Goal: Task Accomplishment & Management: Complete application form

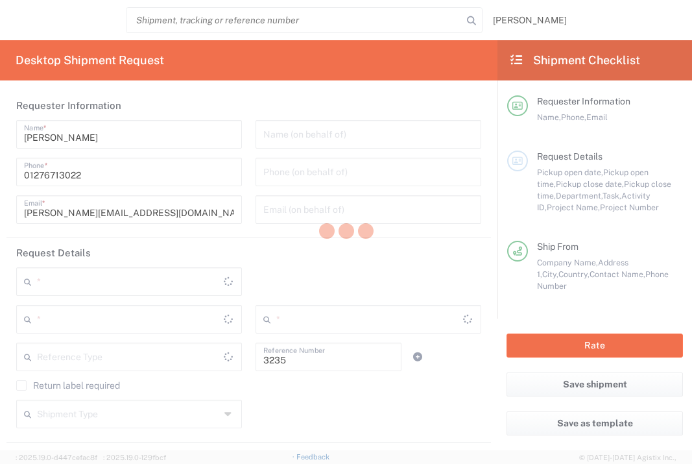
type input "Department"
type input "[GEOGRAPHIC_DATA]"
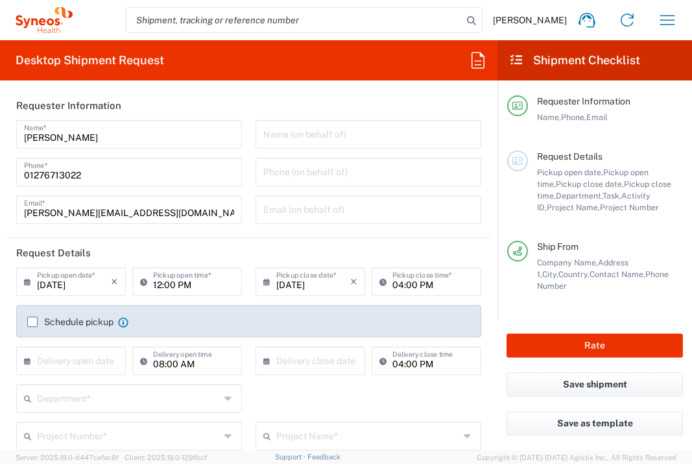
type input "Syneos Health UK Limited"
click at [58, 365] on input "text" at bounding box center [74, 359] width 74 height 23
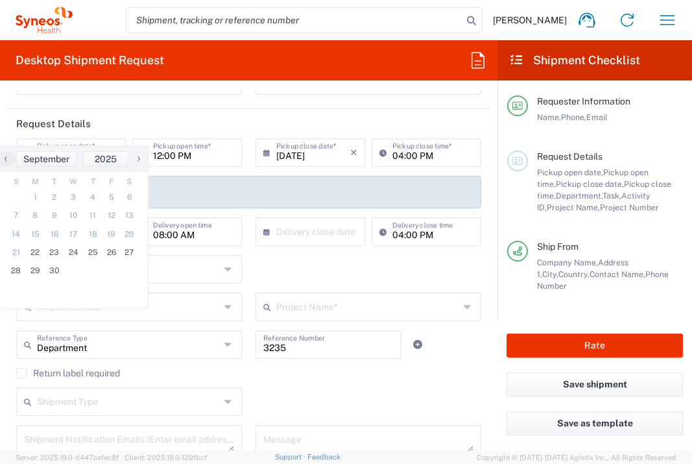
scroll to position [237, 0]
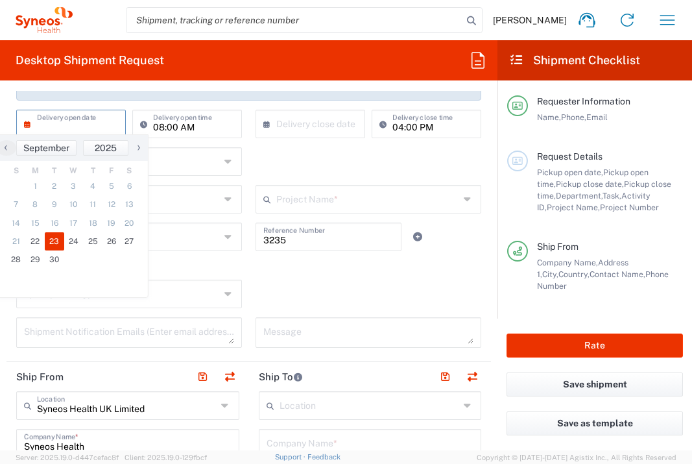
click at [56, 241] on span "23" at bounding box center [54, 241] width 19 height 18
type input "[DATE]"
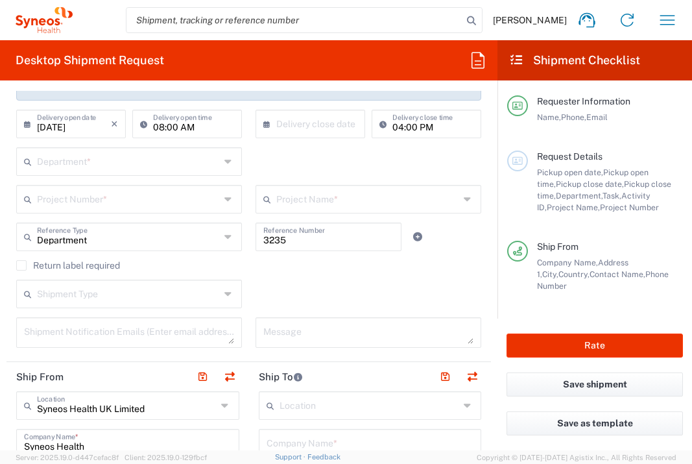
click at [162, 161] on input "text" at bounding box center [128, 160] width 183 height 23
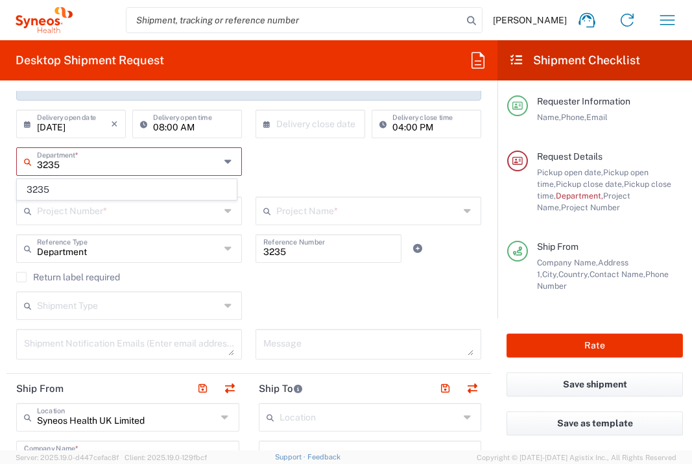
type input "3235"
click at [160, 191] on span "3235" at bounding box center [127, 190] width 219 height 20
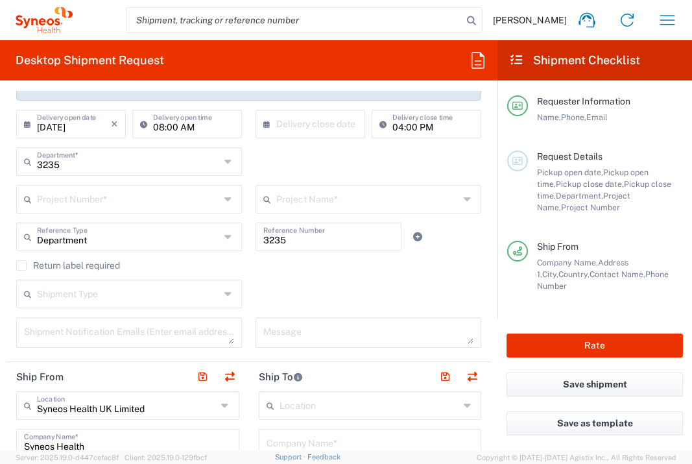
click at [148, 198] on input "text" at bounding box center [128, 198] width 183 height 23
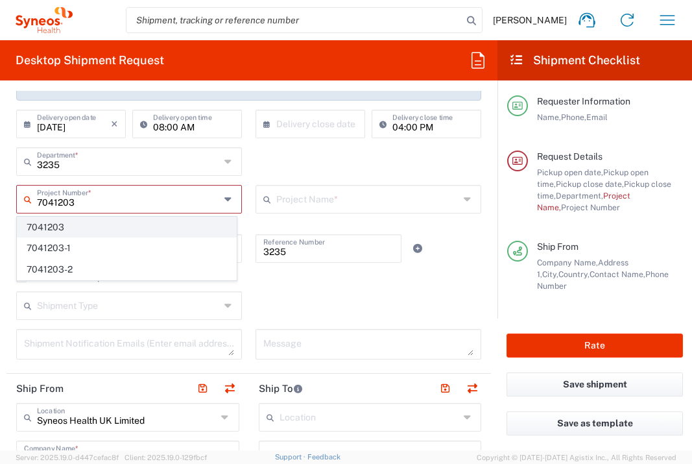
type input "7041203"
click at [150, 228] on span "7041203" at bounding box center [127, 227] width 219 height 20
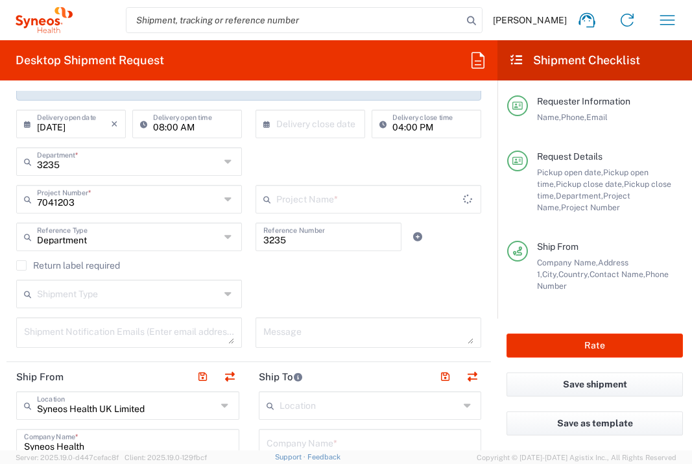
type input "Teva 7041203"
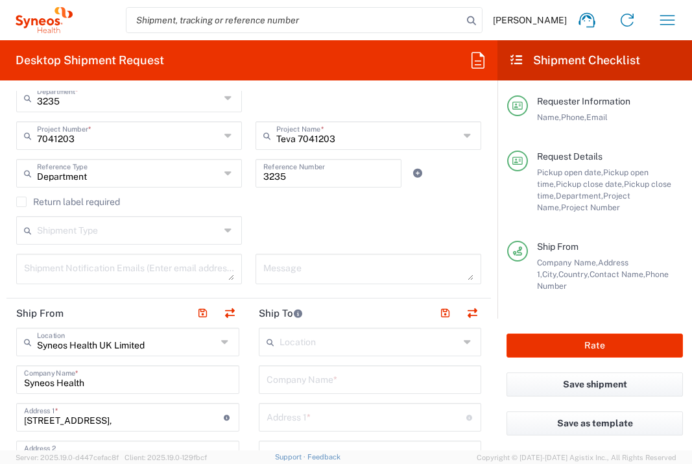
scroll to position [431, 0]
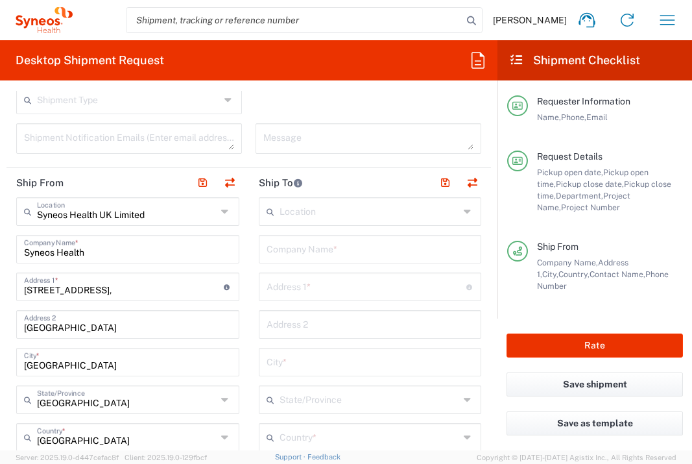
click at [306, 251] on input "text" at bounding box center [371, 248] width 208 height 23
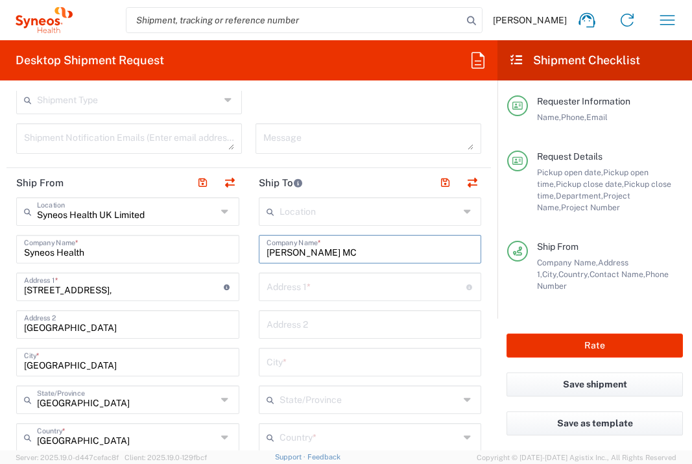
type input "[PERSON_NAME] MC"
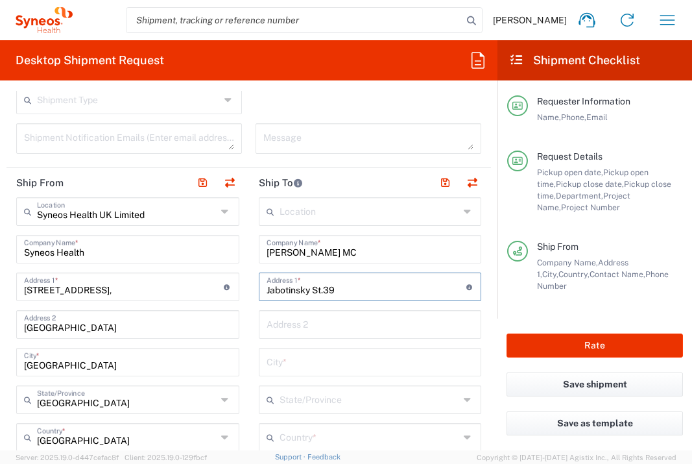
type input "Jabotinsky St.39"
type input "Petha Tikva"
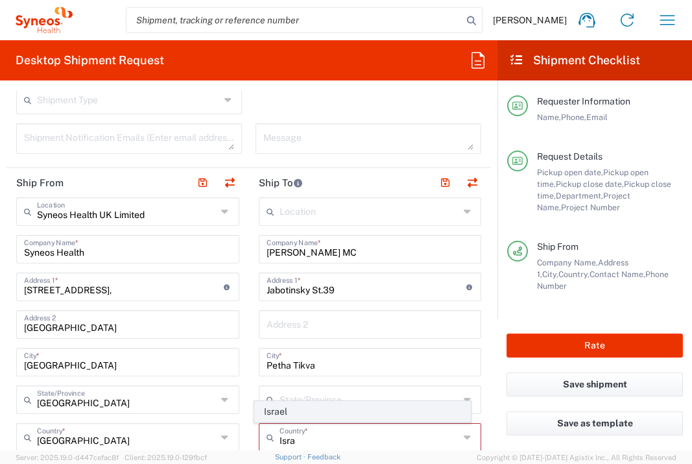
click at [277, 407] on span "Israel" at bounding box center [362, 411] width 215 height 20
type input "Israel"
type input "Sender/Shipper"
type input "Delivery Duty Paid"
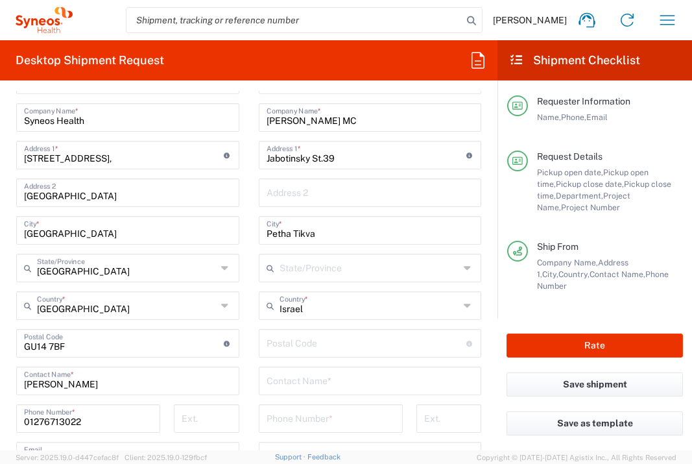
scroll to position [563, 0]
click at [336, 337] on input "undefined" at bounding box center [367, 341] width 200 height 23
type input "4941492"
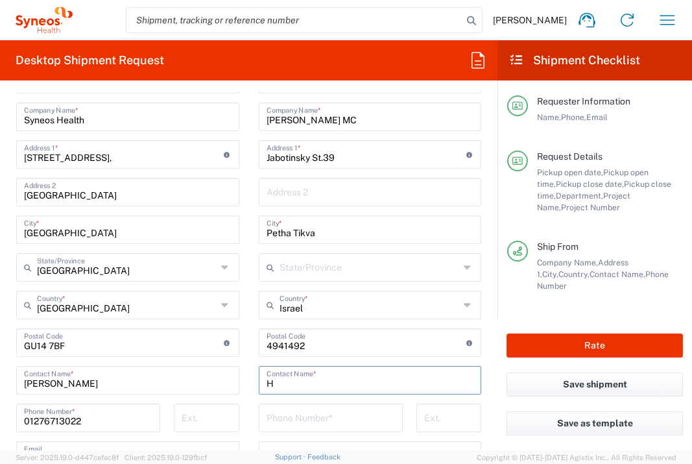
type input "H"
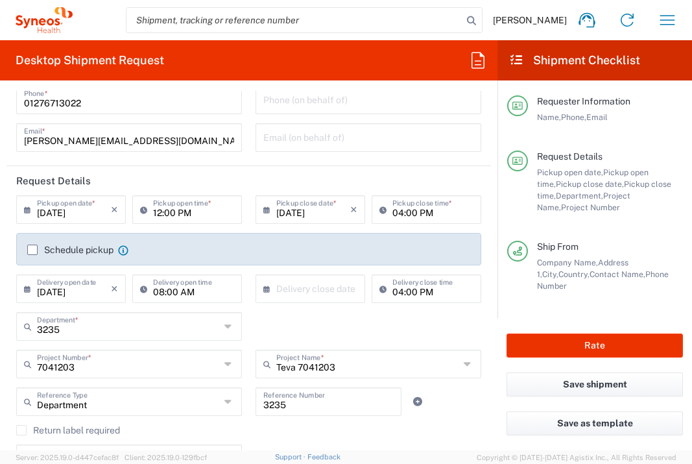
scroll to position [74, 0]
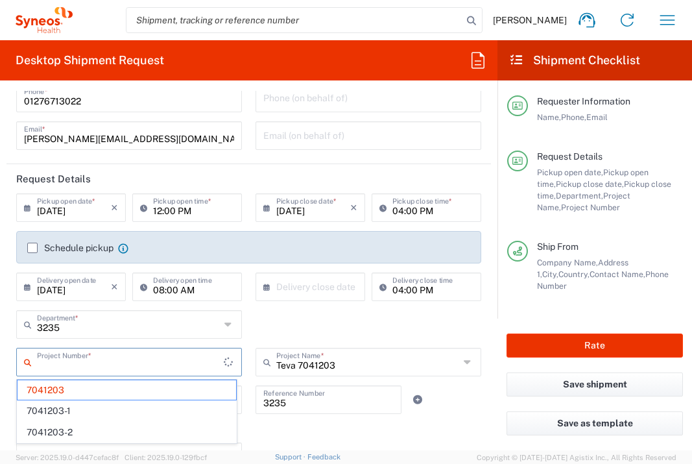
drag, startPoint x: 110, startPoint y: 363, endPoint x: 11, endPoint y: 362, distance: 99.2
click at [11, 362] on div "Project Number * 7041203 7041203-1 7041203-2" at bounding box center [129, 367] width 239 height 38
type input "7041203"
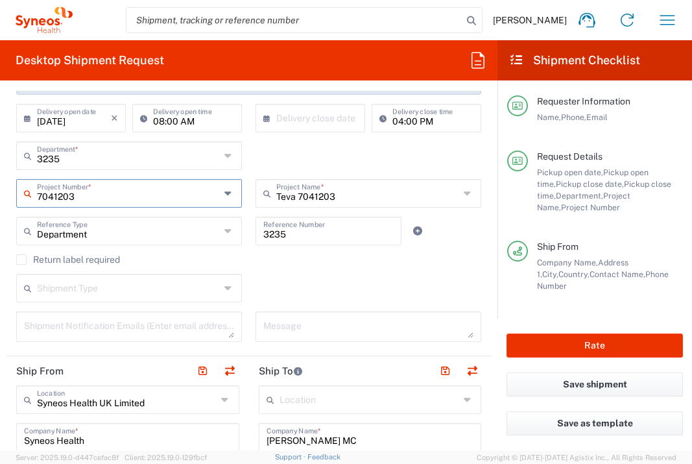
scroll to position [354, 0]
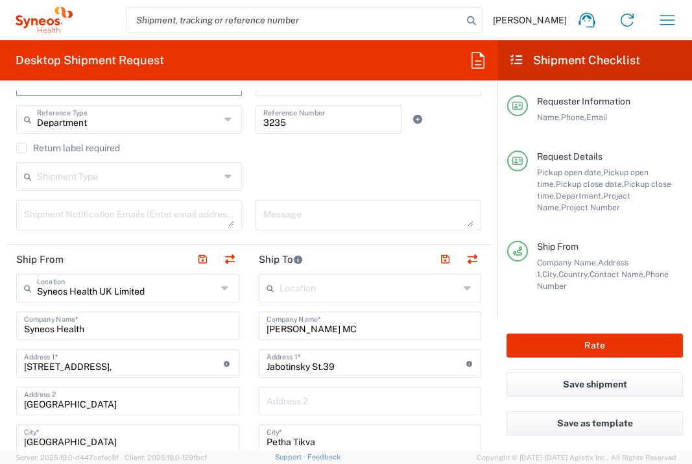
click at [322, 316] on input "[PERSON_NAME] MC" at bounding box center [371, 324] width 208 height 23
drag, startPoint x: 323, startPoint y: 323, endPoint x: 244, endPoint y: 323, distance: 79.1
type input "[GEOGRAPHIC_DATA] Zemun"
type input "Vukova 9"
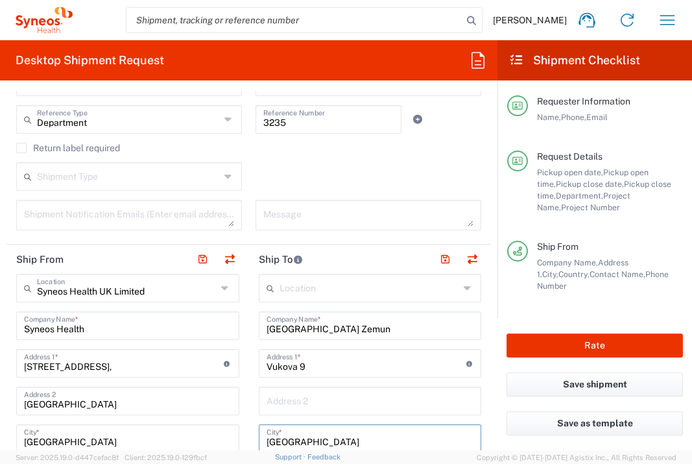
type input "[GEOGRAPHIC_DATA]"
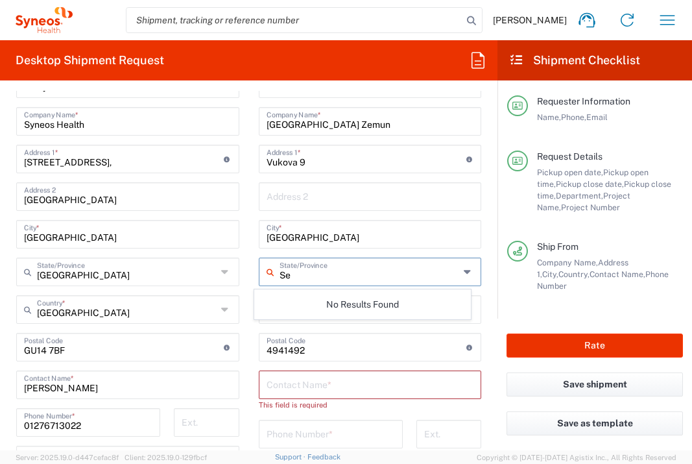
type input "S"
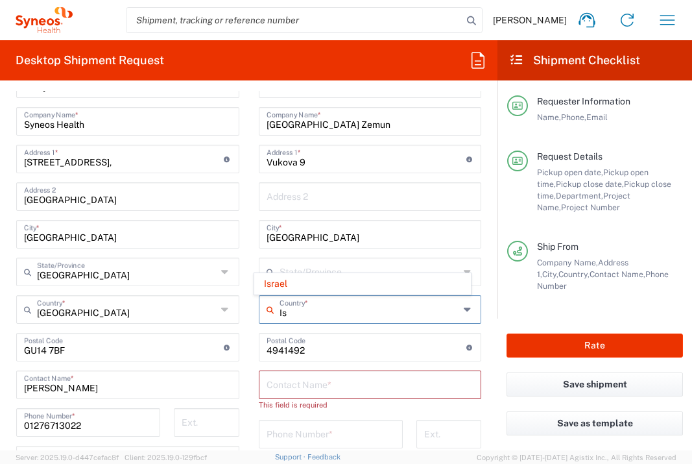
type input "I"
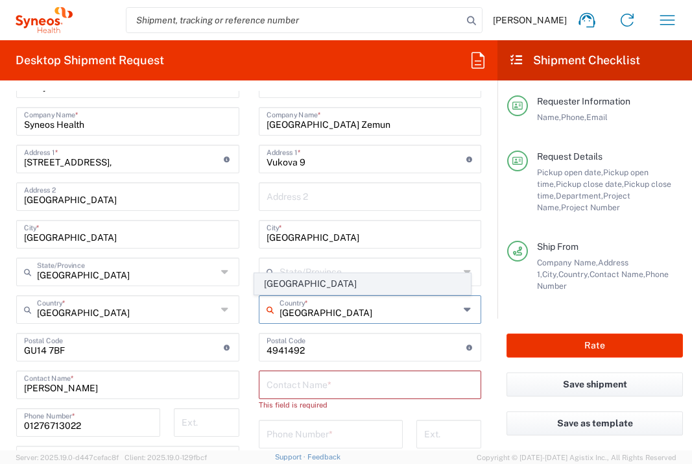
type input "[GEOGRAPHIC_DATA]"
click at [276, 280] on span "[GEOGRAPHIC_DATA]" at bounding box center [362, 284] width 215 height 20
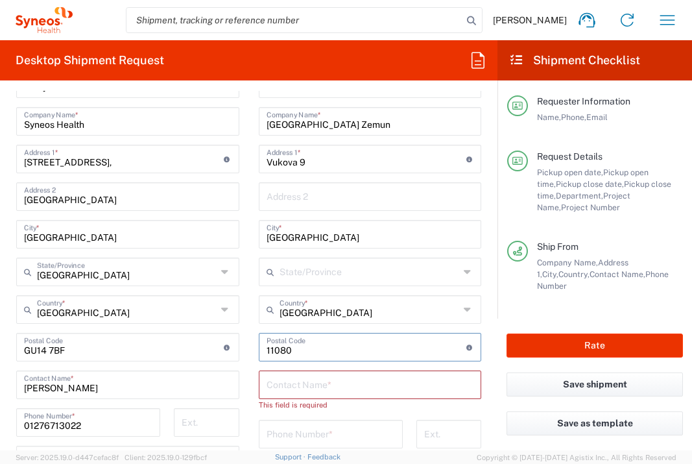
type input "11080"
type input "[PERSON_NAME]"
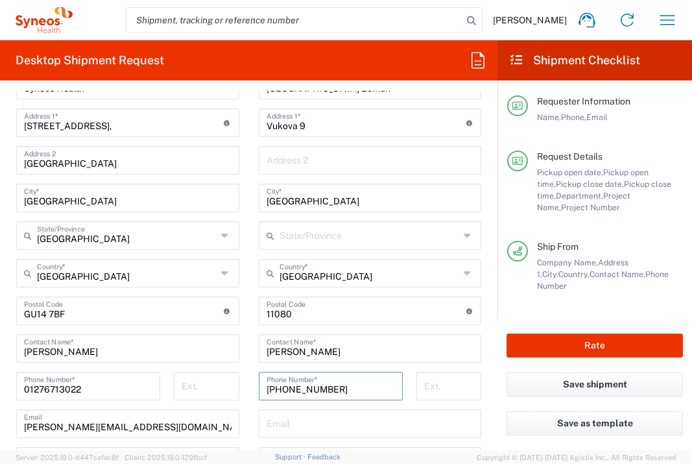
scroll to position [764, 0]
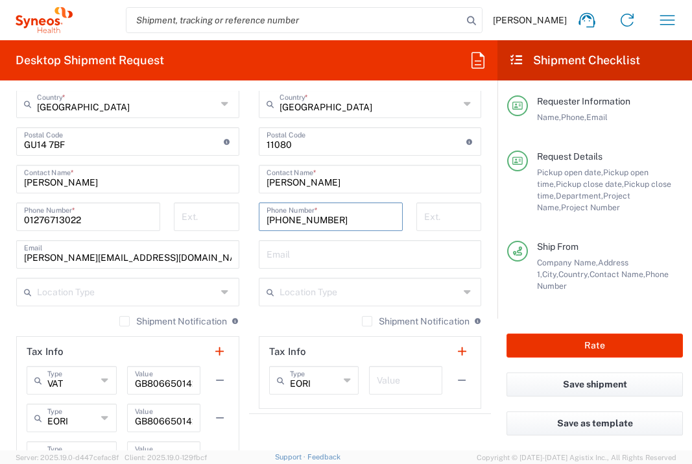
type input "[PHONE_NUMBER]"
click at [390, 252] on input "text" at bounding box center [371, 253] width 208 height 23
type input "[EMAIL_ADDRESS][DOMAIN_NAME]"
click at [392, 366] on div "Value" at bounding box center [405, 380] width 73 height 29
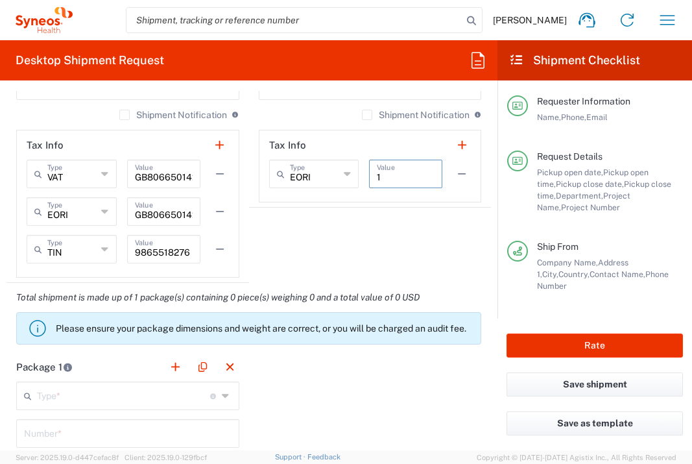
scroll to position [1171, 0]
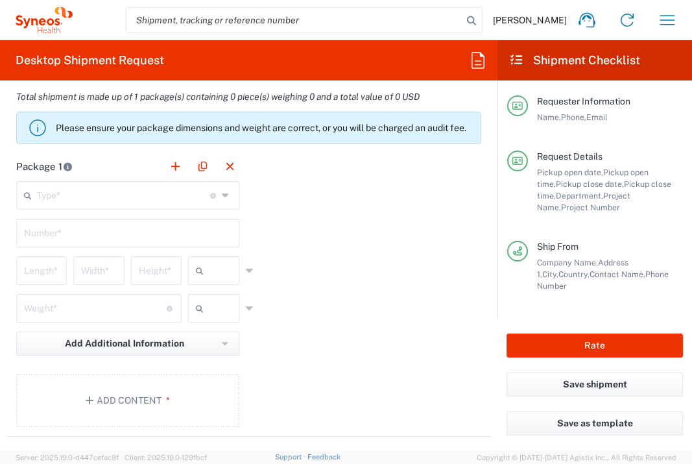
type input "1"
click at [103, 198] on input "text" at bounding box center [123, 194] width 173 height 23
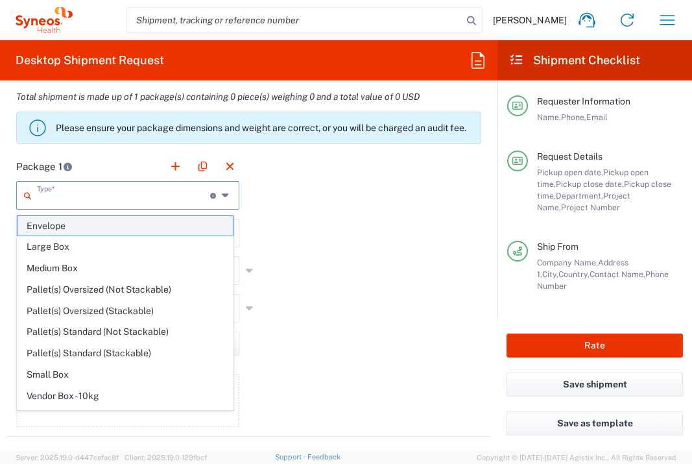
click at [110, 227] on span "Envelope" at bounding box center [125, 226] width 215 height 20
type input "Envelope"
type input "1"
type input "9.5"
type input "12.5"
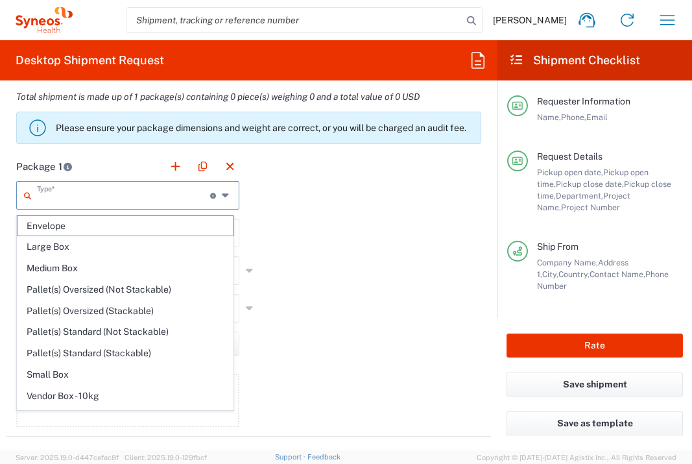
type input "0.25"
type input "in"
type input "0.45"
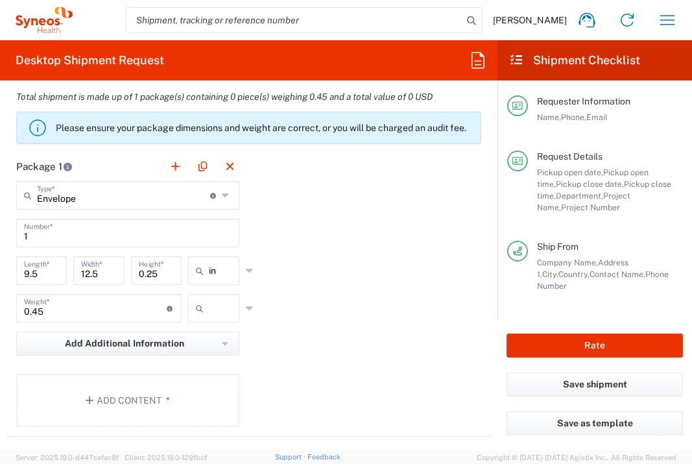
click at [218, 306] on input "text" at bounding box center [225, 308] width 32 height 21
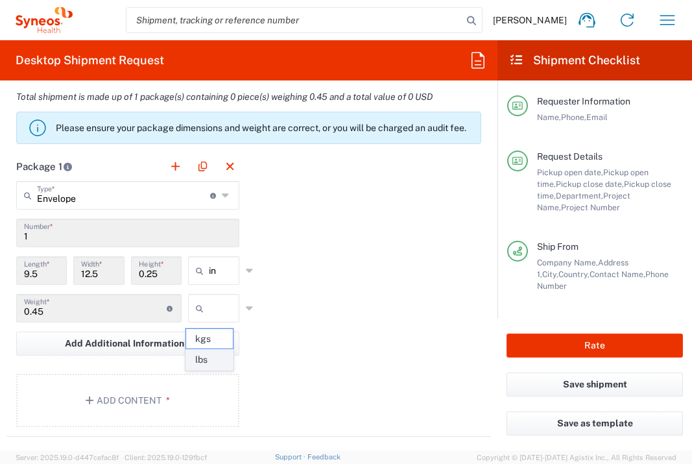
click at [221, 359] on span "lbs" at bounding box center [209, 360] width 47 height 20
type input "lbs"
click at [177, 407] on button "Add Content *" at bounding box center [127, 400] width 223 height 53
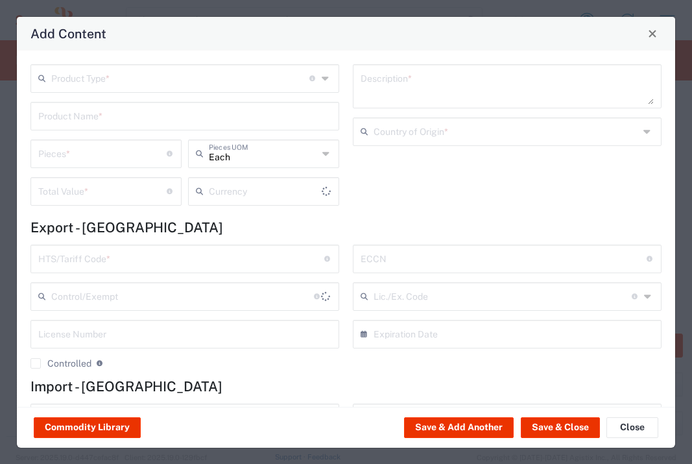
type input "US Dollar"
click at [224, 82] on input "text" at bounding box center [180, 77] width 258 height 23
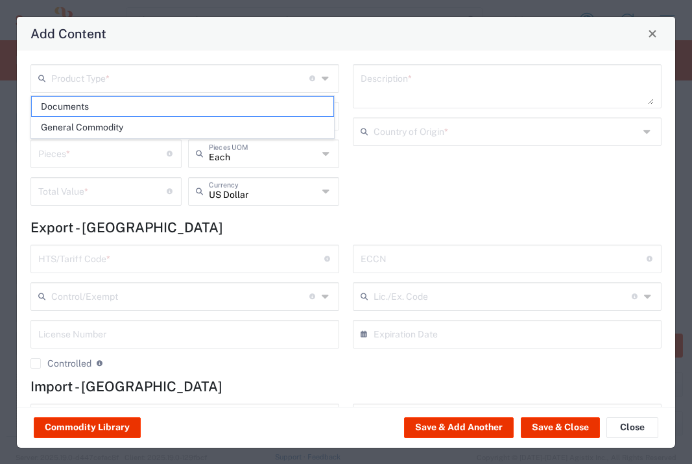
drag, startPoint x: 217, startPoint y: 103, endPoint x: 425, endPoint y: 281, distance: 274.6
click at [217, 103] on span "Documents" at bounding box center [183, 107] width 302 height 20
type input "Documents"
type input "1"
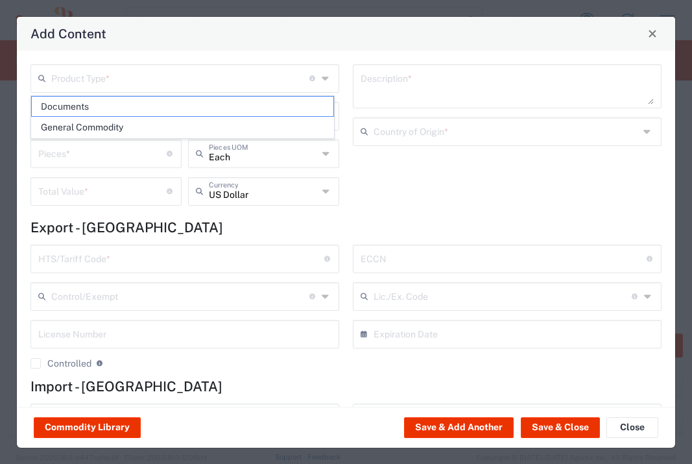
type input "1"
type textarea "Documents"
type input "[GEOGRAPHIC_DATA]"
type input "0000.00.0000"
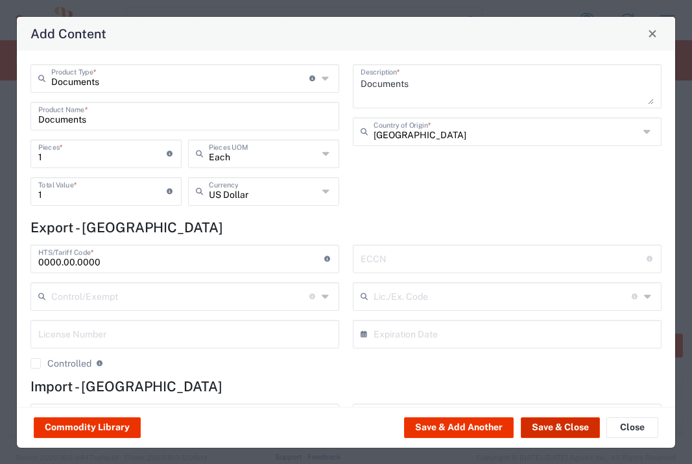
click at [540, 430] on button "Save & Close" at bounding box center [560, 427] width 79 height 21
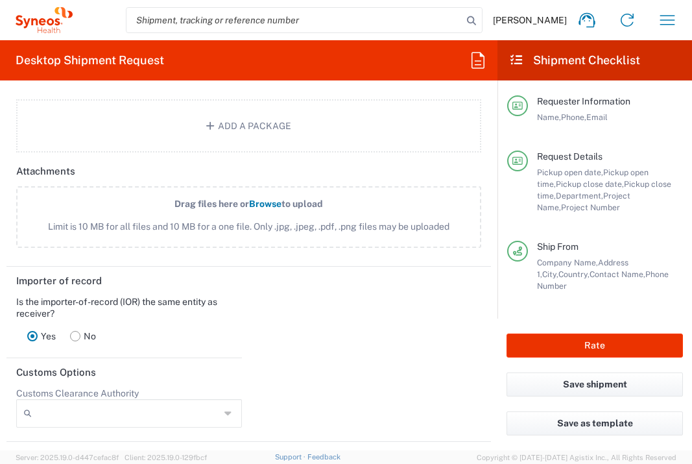
scroll to position [1749, 0]
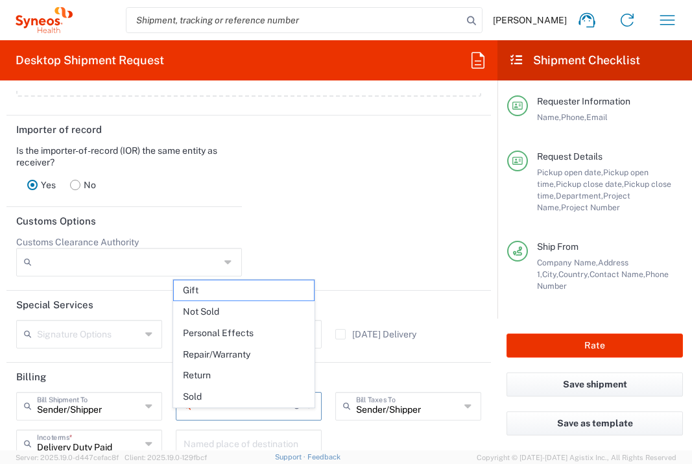
click at [261, 414] on input "text" at bounding box center [245, 405] width 97 height 23
click at [246, 304] on span "Not Sold" at bounding box center [244, 312] width 140 height 20
type input "Not Sold"
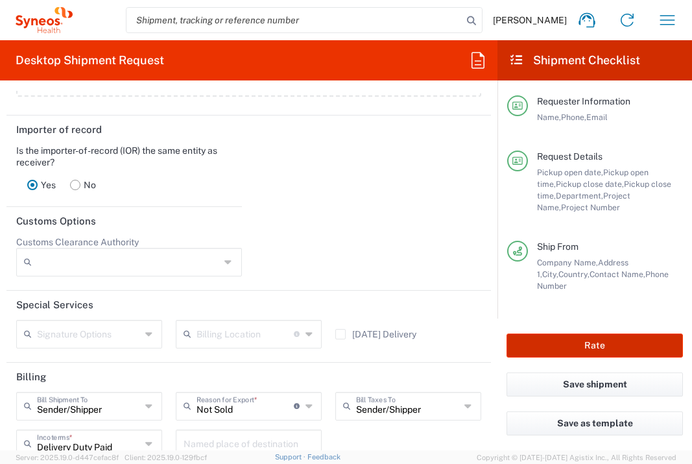
click at [540, 339] on button "Rate" at bounding box center [595, 345] width 176 height 24
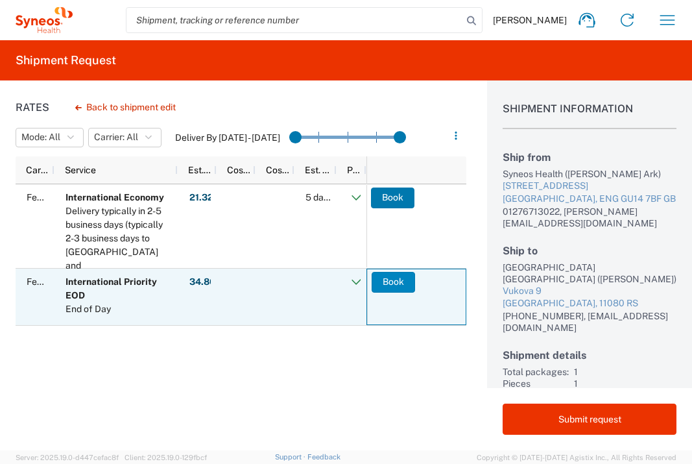
click at [396, 285] on button "Book" at bounding box center [393, 282] width 43 height 21
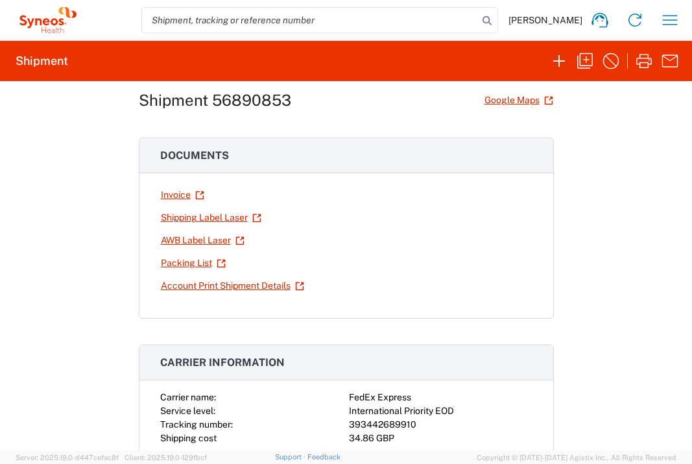
scroll to position [32, 0]
click at [646, 59] on icon "button" at bounding box center [644, 61] width 21 height 21
click at [669, 20] on icon "button" at bounding box center [670, 20] width 15 height 10
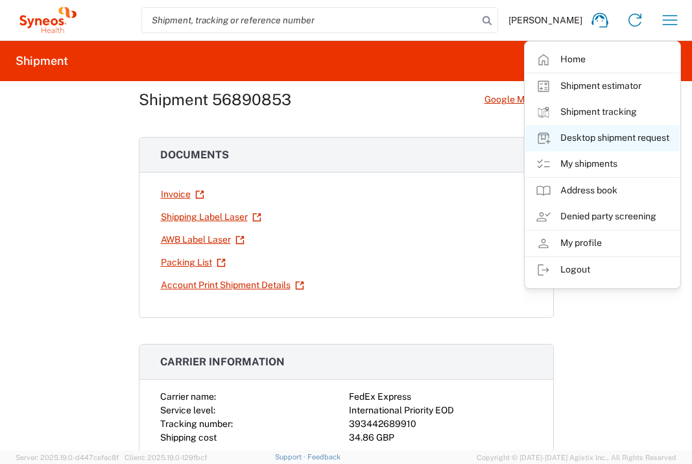
click at [634, 136] on link "Desktop shipment request" at bounding box center [602, 138] width 154 height 26
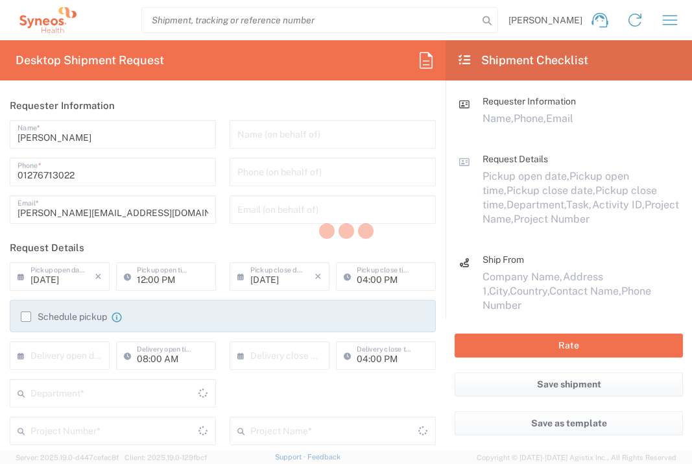
type input "[GEOGRAPHIC_DATA]"
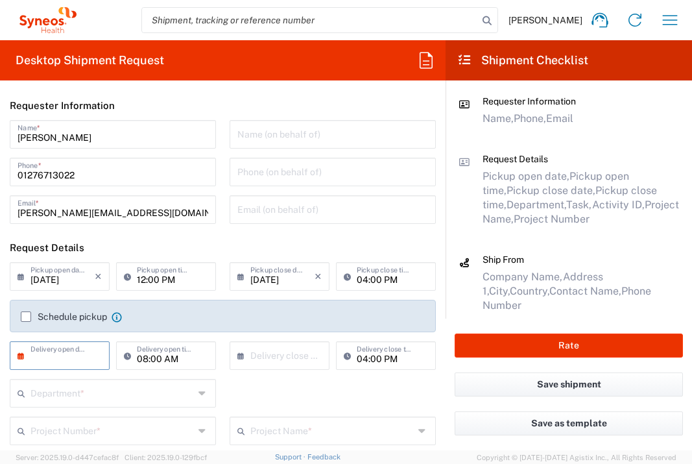
click at [43, 348] on input "text" at bounding box center [62, 354] width 64 height 23
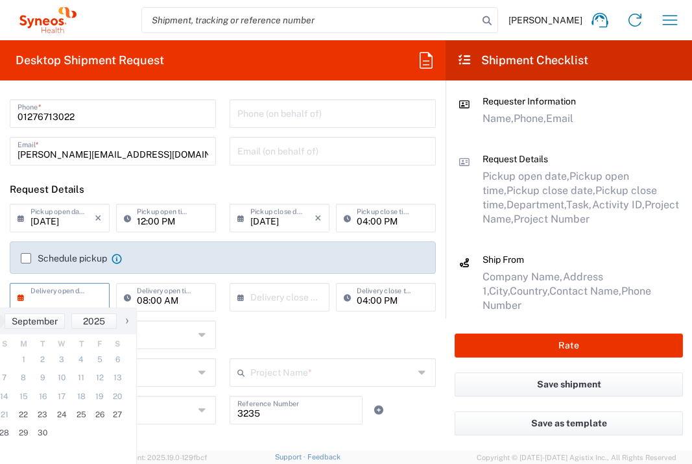
scroll to position [85, 0]
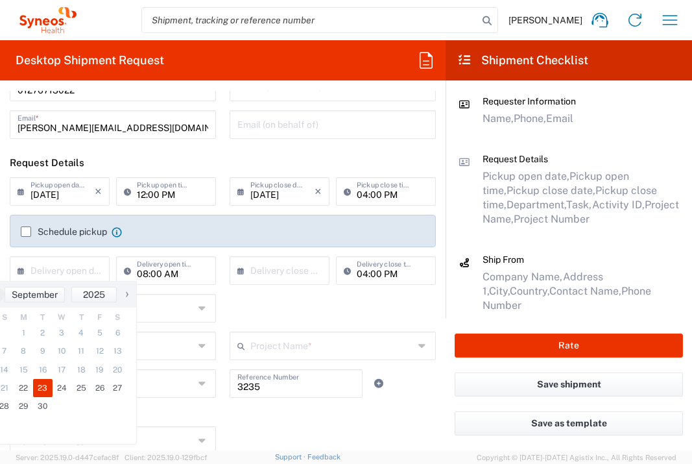
click at [40, 390] on span "23" at bounding box center [42, 388] width 19 height 18
type input "[DATE]"
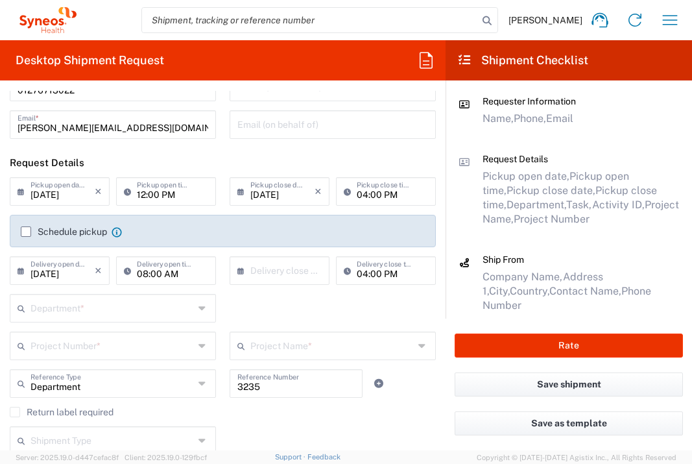
click at [143, 315] on input "text" at bounding box center [111, 307] width 163 height 23
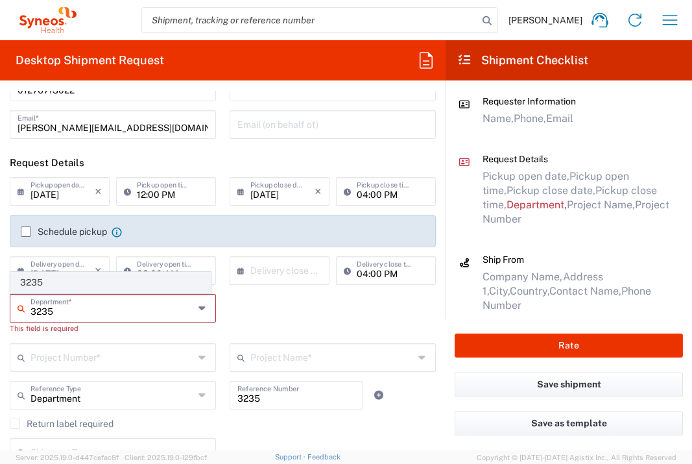
type input "3235"
click at [113, 284] on span "3235" at bounding box center [110, 282] width 199 height 20
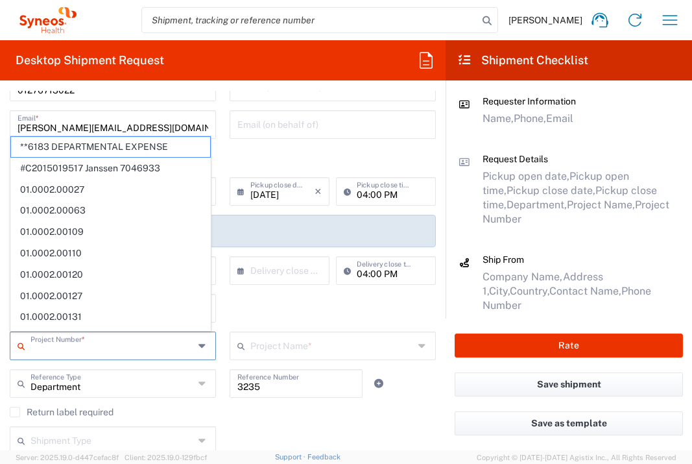
click at [121, 353] on input "text" at bounding box center [111, 344] width 163 height 23
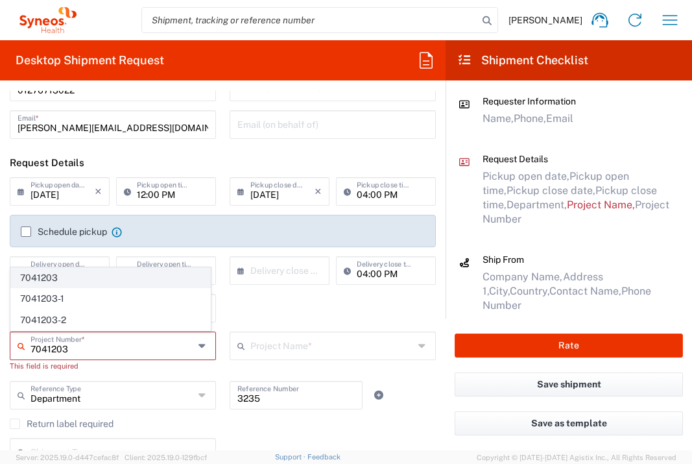
type input "7041203"
click at [101, 280] on span "7041203" at bounding box center [110, 278] width 199 height 20
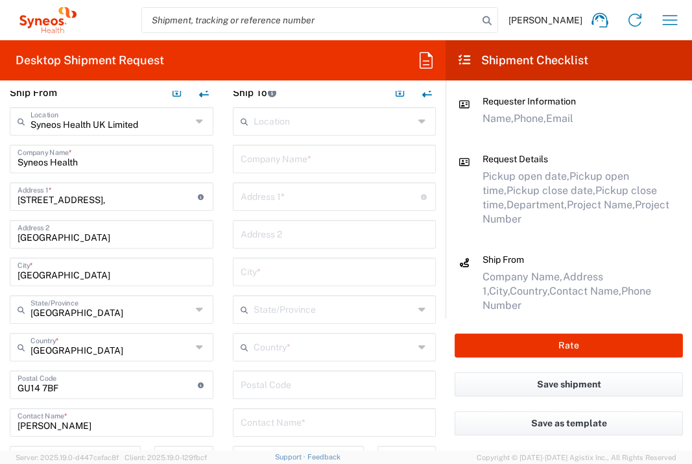
type input "Teva 7041203"
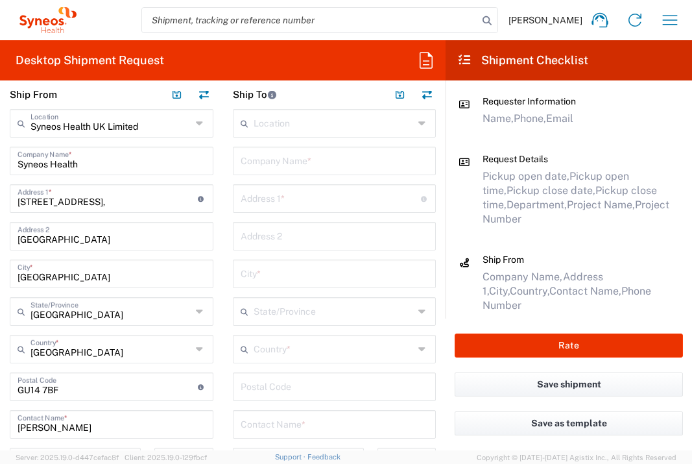
click at [331, 164] on input "text" at bounding box center [335, 160] width 188 height 23
type input "[PERSON_NAME] MC"
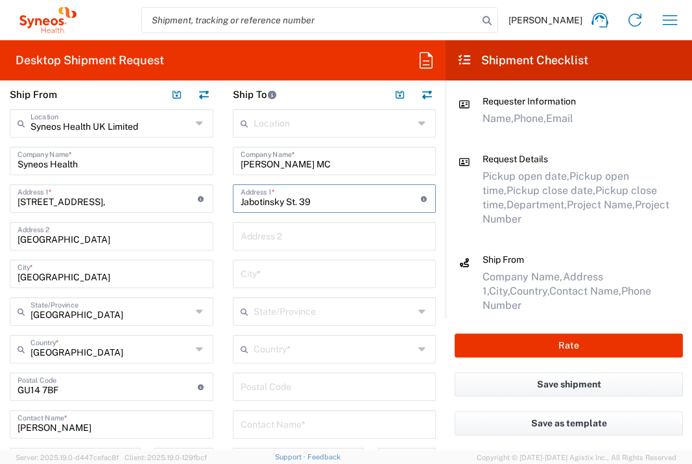
type input "Jabotinsky St. 39"
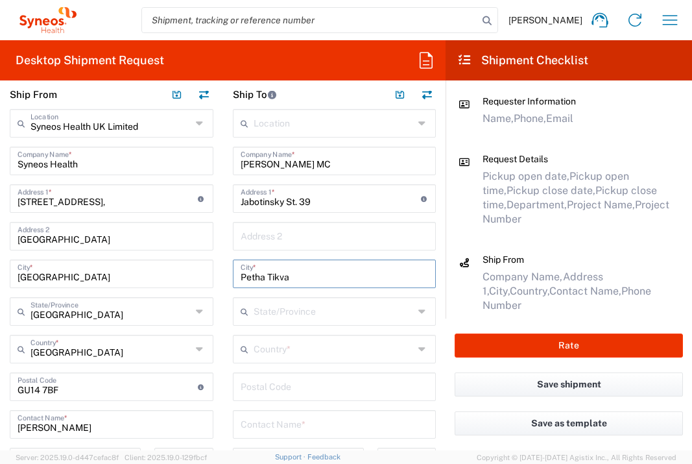
type input "Petha Tikva"
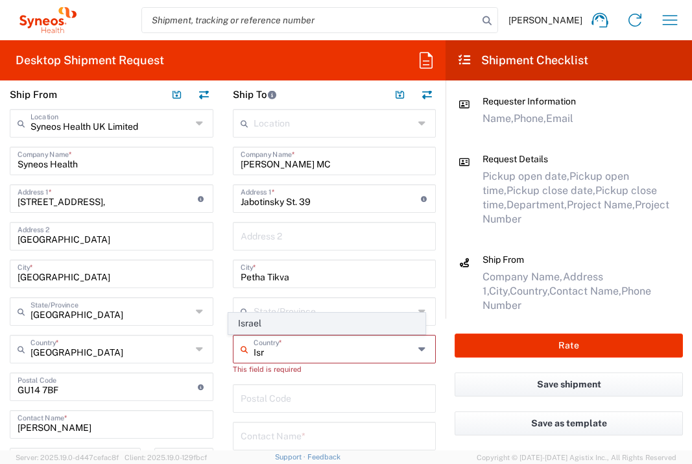
click at [264, 322] on span "Israel" at bounding box center [327, 323] width 196 height 20
type input "Israel"
type input "Sender/Shipper"
type input "Delivery Duty Paid"
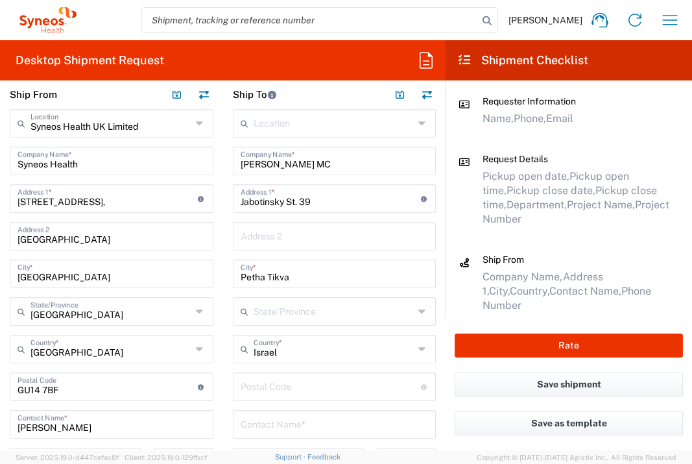
click at [293, 395] on input "undefined" at bounding box center [331, 385] width 180 height 23
type input "4941492"
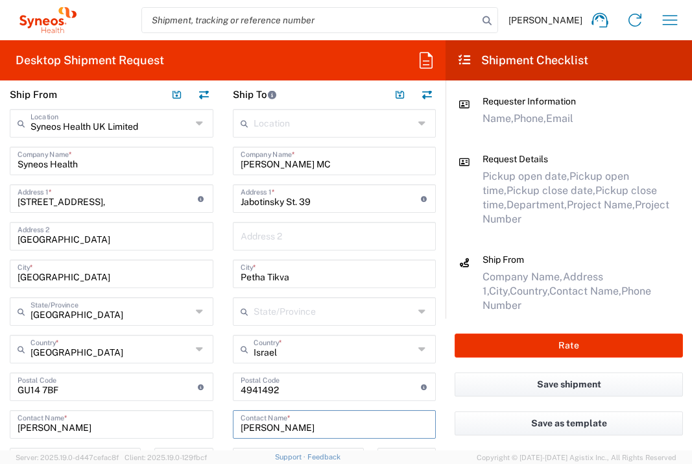
type input "[PERSON_NAME]"
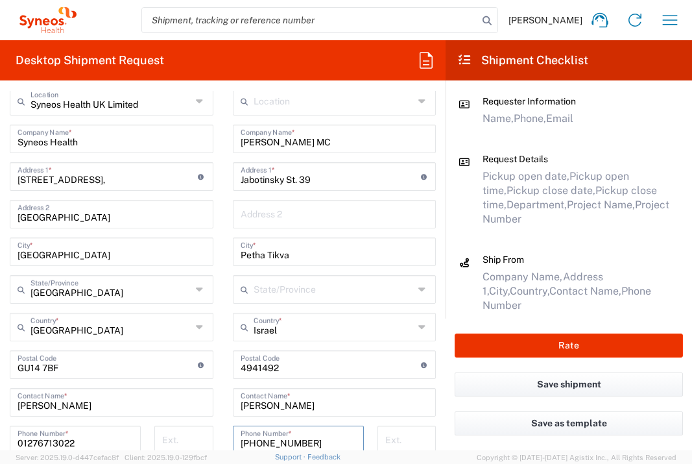
type input "[PHONE_NUMBER]"
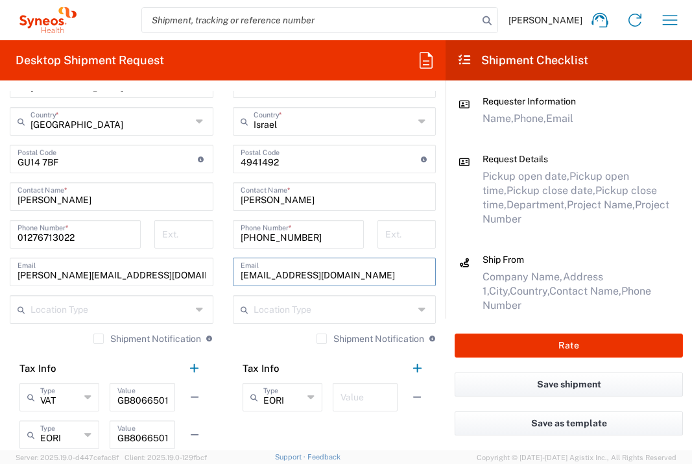
type input "[EMAIL_ADDRESS][DOMAIN_NAME]"
click at [381, 402] on div "Value" at bounding box center [365, 397] width 65 height 29
click at [374, 398] on input "text" at bounding box center [364, 396] width 49 height 23
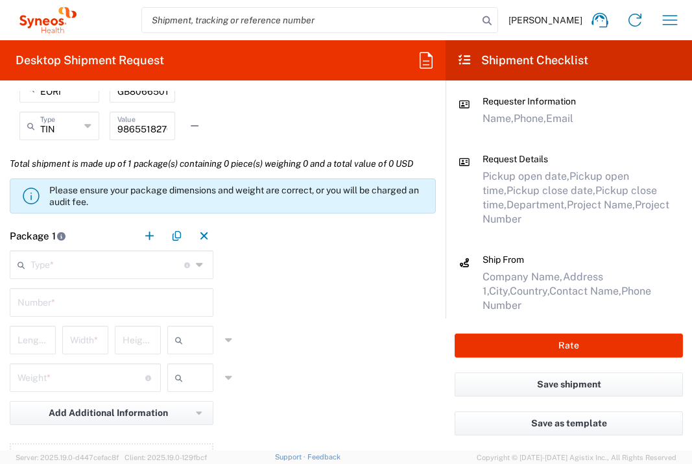
scroll to position [1108, 0]
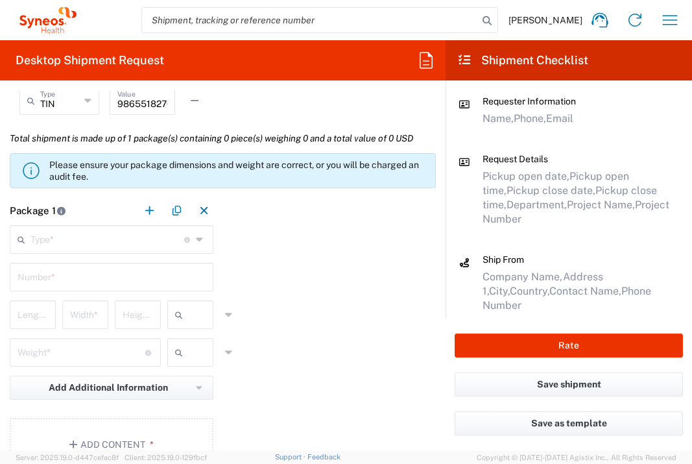
type input "1"
click at [142, 243] on input "text" at bounding box center [107, 238] width 154 height 23
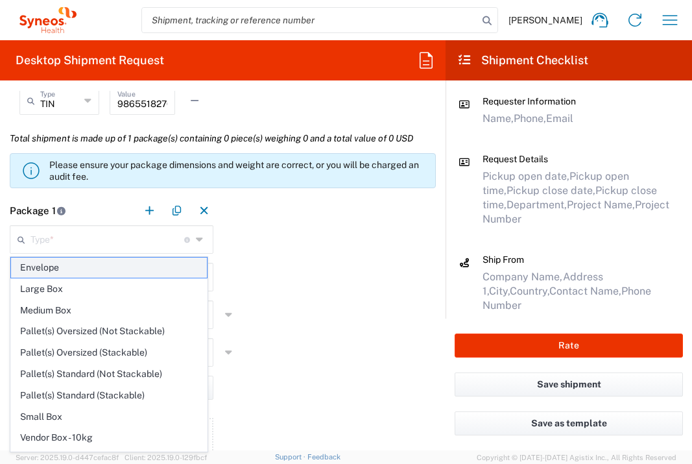
click at [128, 265] on span "Envelope" at bounding box center [109, 267] width 196 height 20
type input "Envelope"
type input "1"
type input "9.5"
type input "12.5"
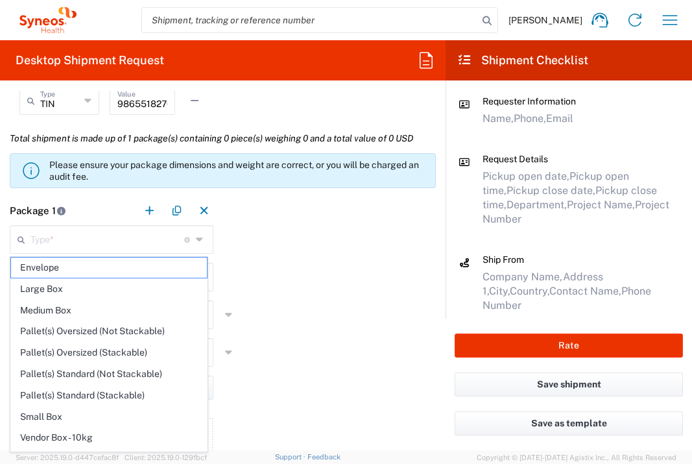
type input "0.25"
type input "in"
type input "0.45"
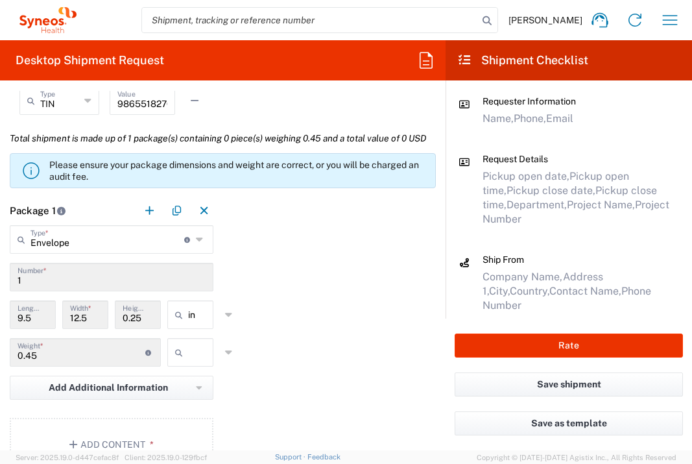
click at [202, 376] on div "kgs lbs" at bounding box center [190, 357] width 53 height 38
click at [199, 363] on input "text" at bounding box center [204, 352] width 32 height 21
drag, startPoint x: 189, startPoint y: 425, endPoint x: 183, endPoint y: 418, distance: 9.2
click at [189, 424] on span "lbs" at bounding box center [186, 431] width 42 height 20
type input "lbs"
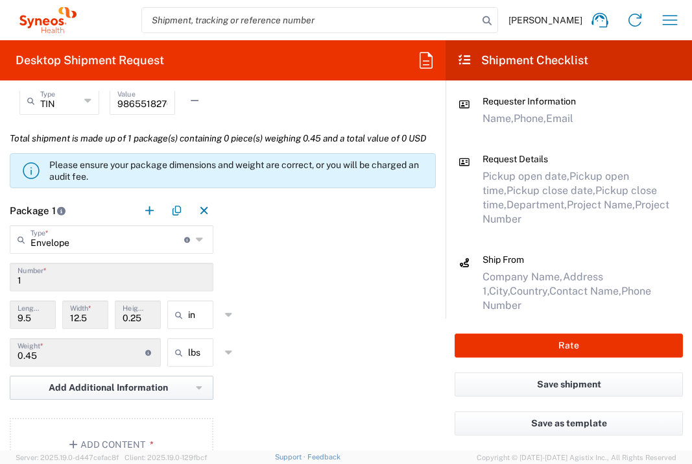
click at [178, 400] on button "Add Additional Information" at bounding box center [112, 388] width 204 height 24
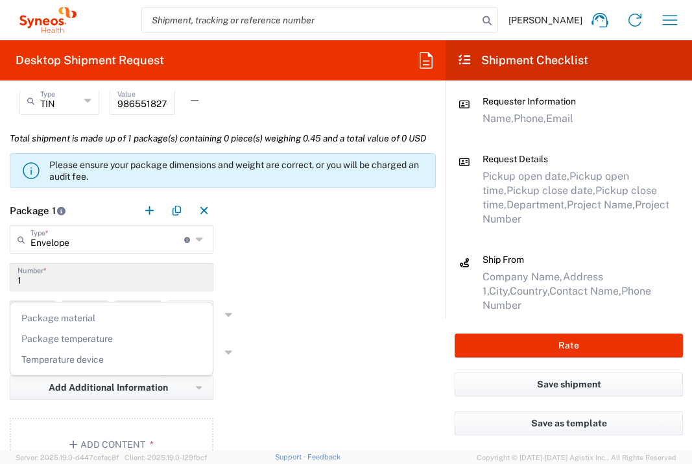
click at [339, 331] on div "Package 1 Envelope Type * Material used to package goods Envelope Large Box Med…" at bounding box center [223, 336] width 446 height 280
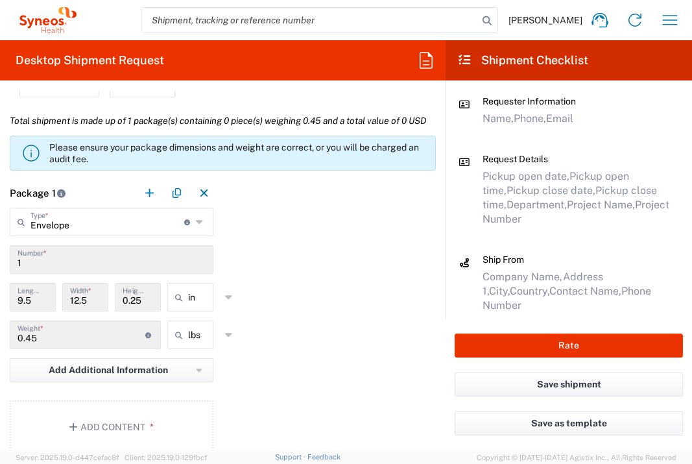
scroll to position [1254, 0]
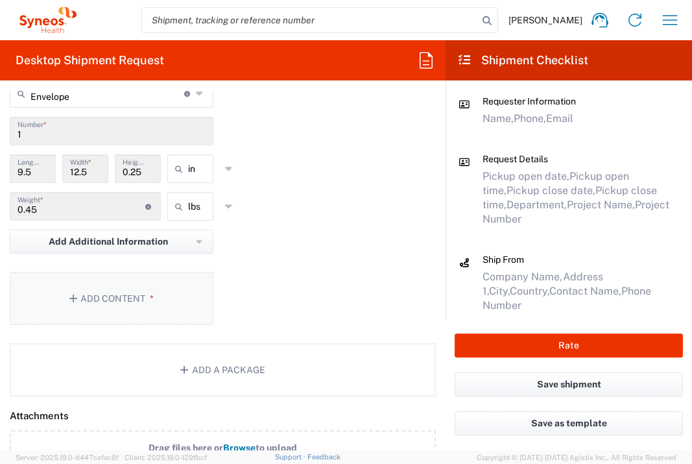
click at [170, 325] on button "Add Content *" at bounding box center [112, 298] width 204 height 53
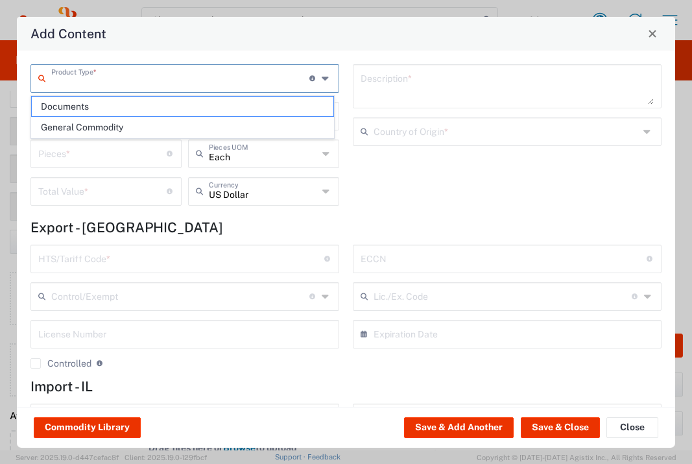
click at [187, 82] on input "text" at bounding box center [180, 77] width 258 height 23
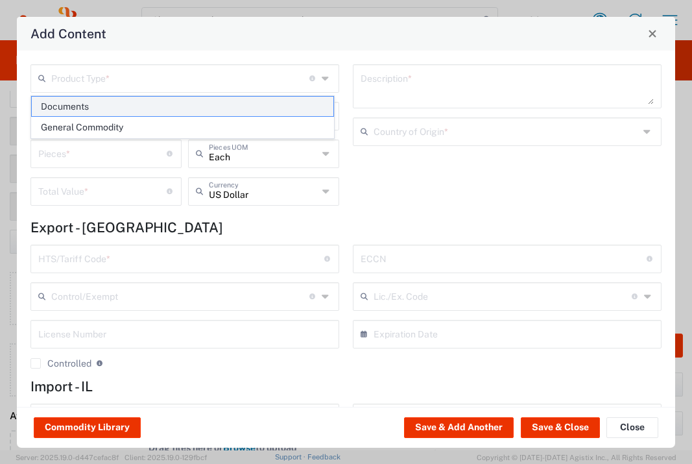
click at [173, 110] on span "Documents" at bounding box center [183, 107] width 302 height 20
type input "Documents"
type input "1"
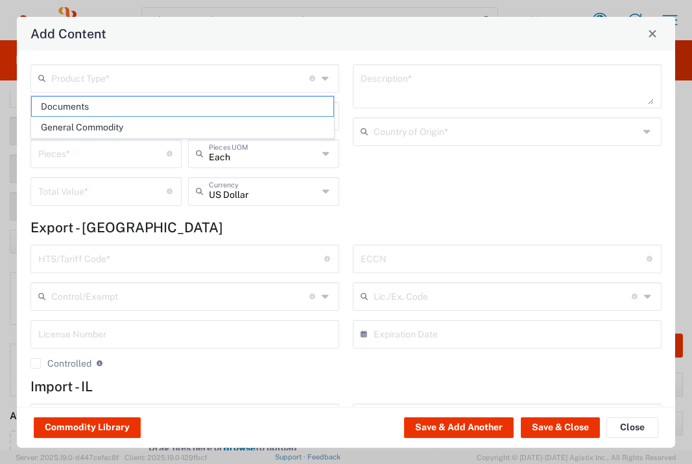
type textarea "Documents"
type input "[GEOGRAPHIC_DATA]"
type input "0000.00.0000"
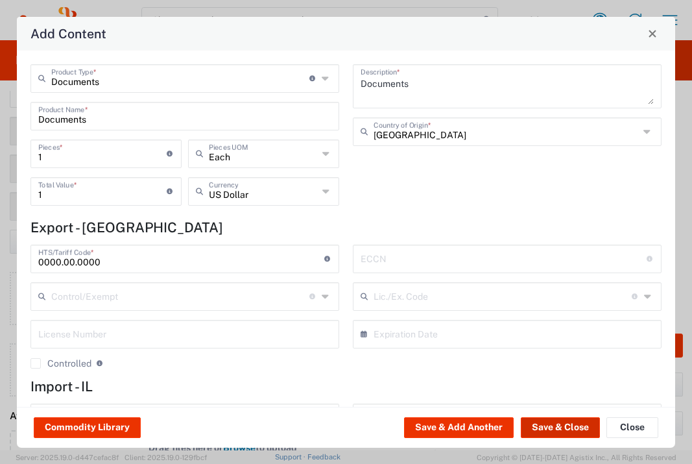
click at [544, 430] on button "Save & Close" at bounding box center [560, 427] width 79 height 21
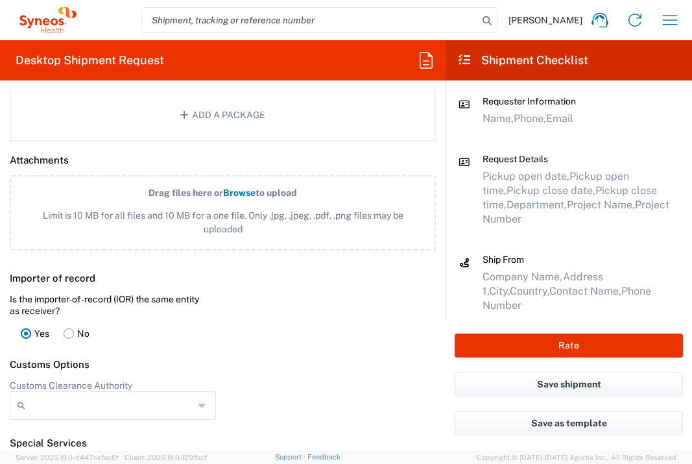
scroll to position [1843, 0]
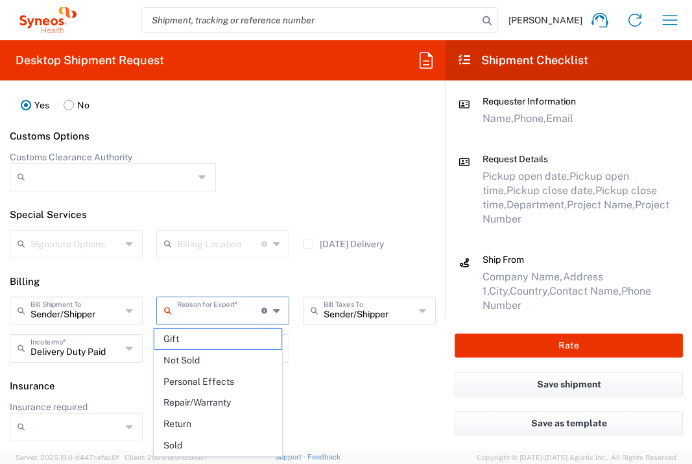
click at [192, 309] on input "text" at bounding box center [219, 309] width 84 height 23
click at [200, 359] on span "Not Sold" at bounding box center [217, 360] width 127 height 20
type input "Not Sold"
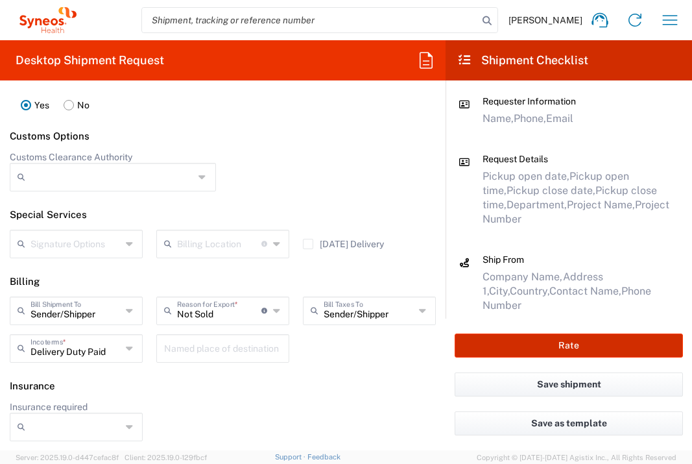
click at [520, 340] on button "Rate" at bounding box center [569, 345] width 228 height 24
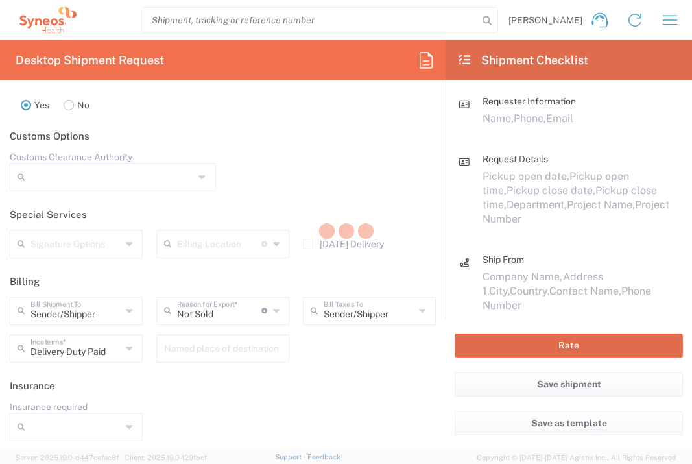
type input "7041203"
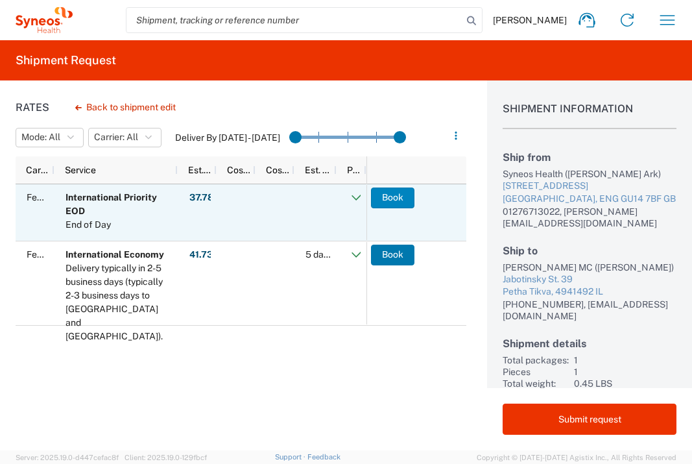
click at [397, 194] on button "Book" at bounding box center [392, 197] width 43 height 21
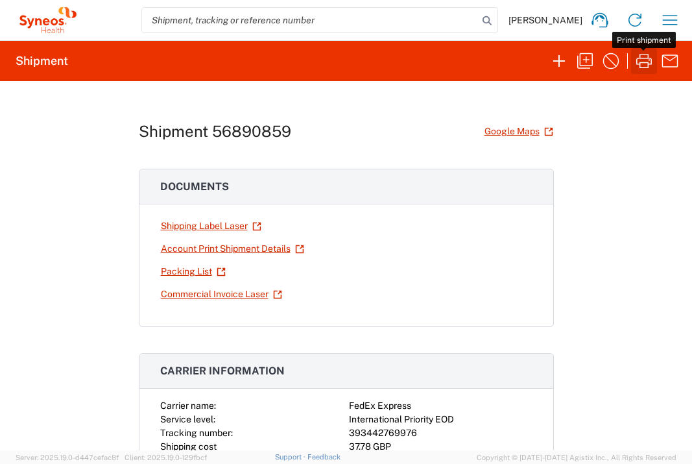
click at [639, 55] on icon "button" at bounding box center [644, 61] width 21 height 21
click at [667, 29] on icon "button" at bounding box center [670, 20] width 21 height 21
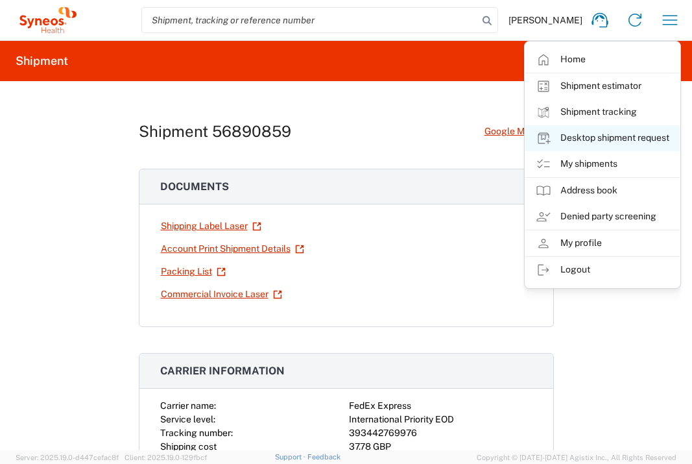
click at [649, 136] on link "Desktop shipment request" at bounding box center [602, 138] width 154 height 26
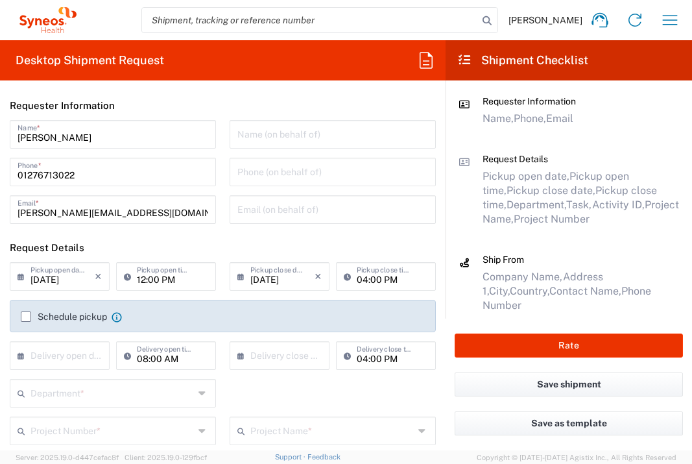
type input "[GEOGRAPHIC_DATA]"
click at [75, 361] on input "text" at bounding box center [62, 354] width 64 height 23
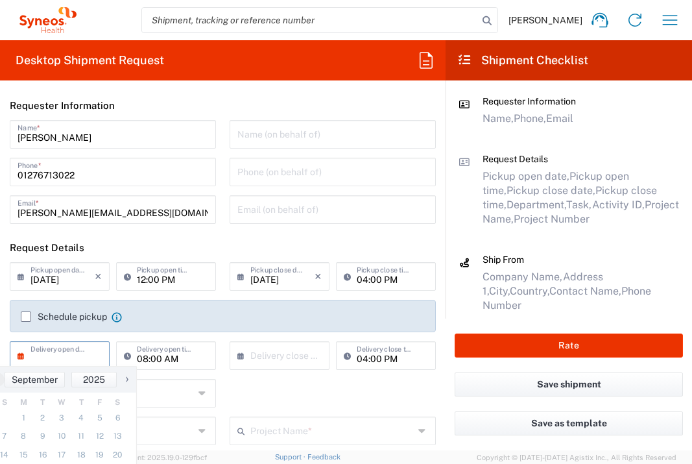
scroll to position [210, 0]
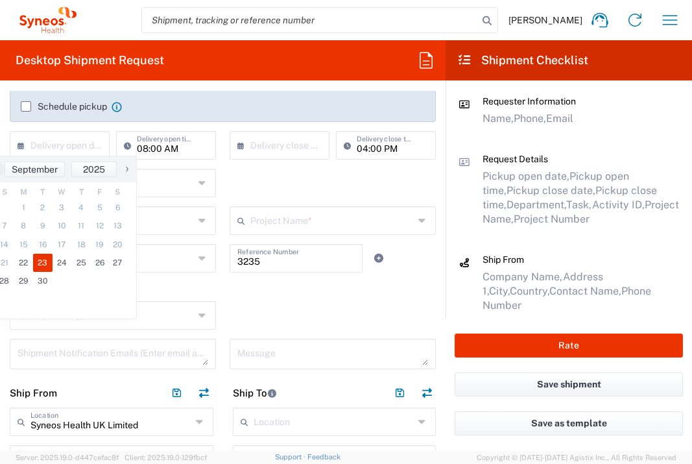
drag, startPoint x: 48, startPoint y: 264, endPoint x: 187, endPoint y: 263, distance: 139.4
click at [48, 264] on span "23" at bounding box center [42, 263] width 19 height 18
type input "[DATE]"
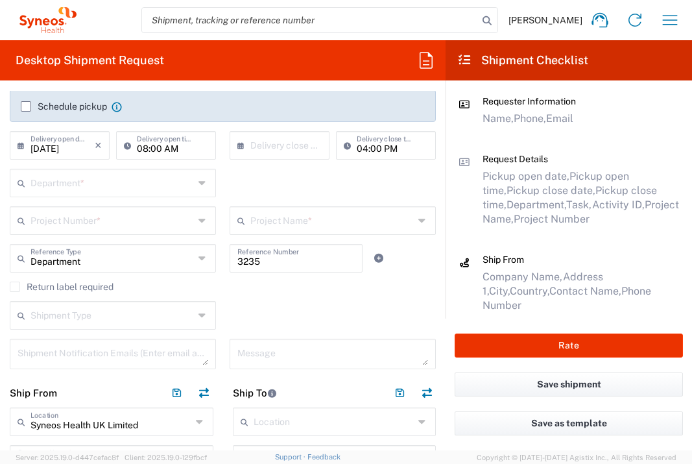
click at [174, 193] on div "Department *" at bounding box center [113, 183] width 206 height 29
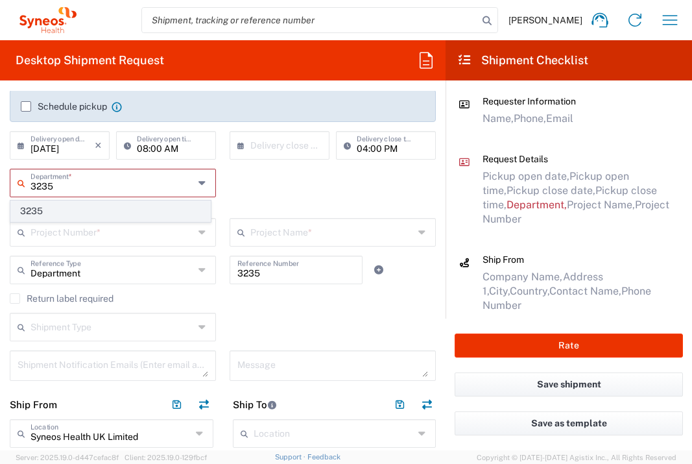
type input "3235"
click at [108, 218] on span "3235" at bounding box center [110, 211] width 199 height 20
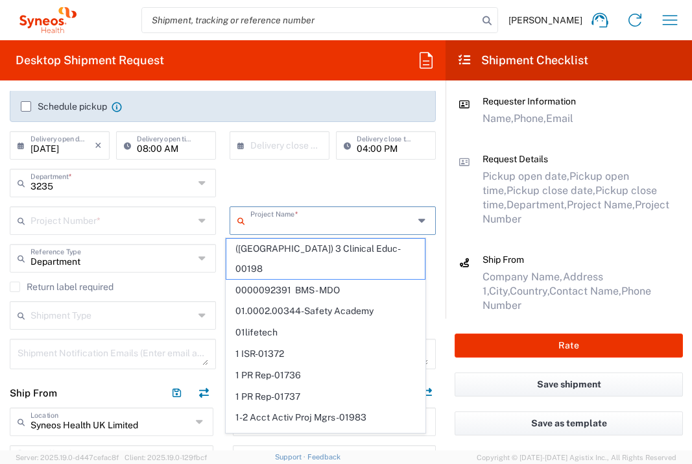
click at [271, 226] on input "text" at bounding box center [331, 219] width 163 height 23
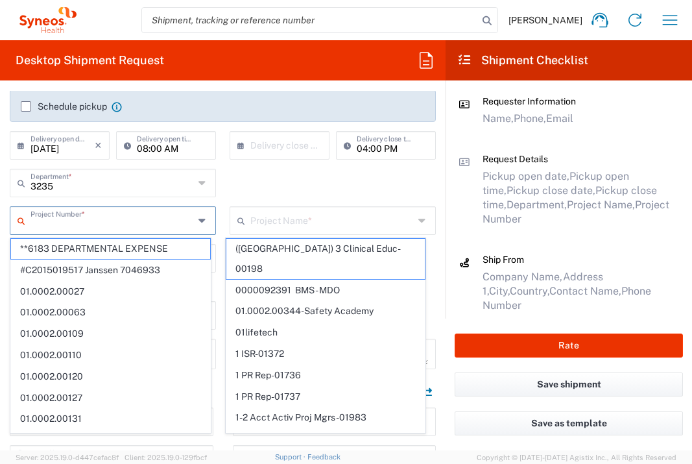
click at [148, 225] on input "text" at bounding box center [111, 219] width 163 height 23
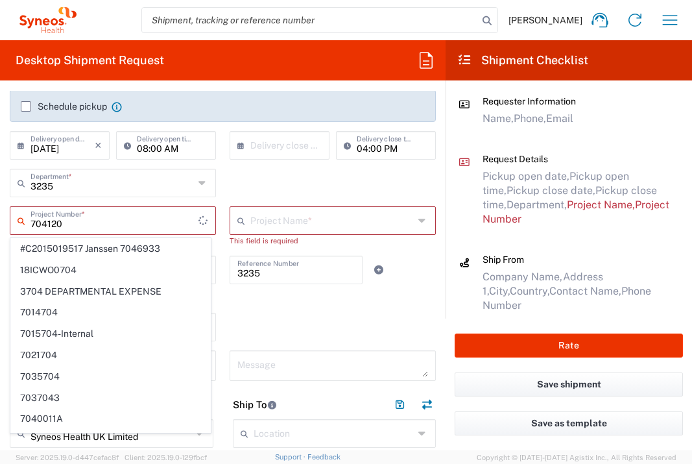
type input "7041203"
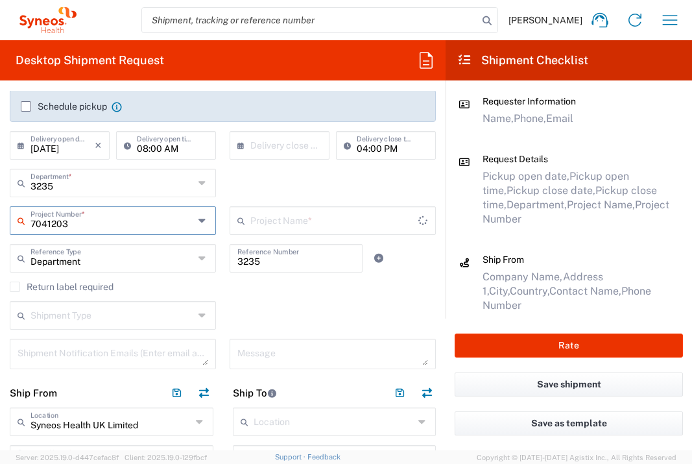
type input "Teva 7041203"
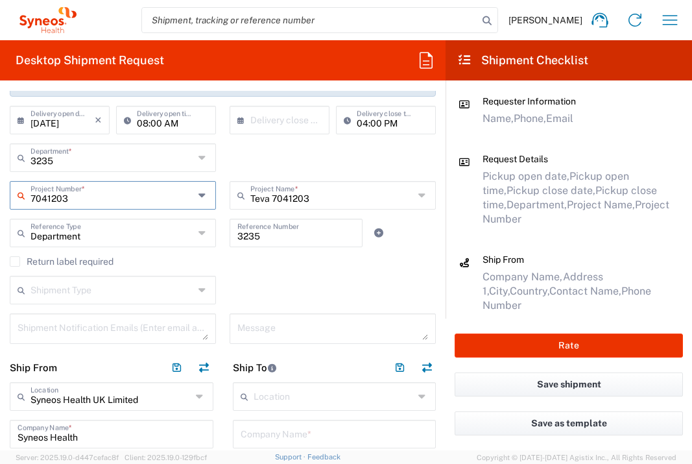
scroll to position [420, 0]
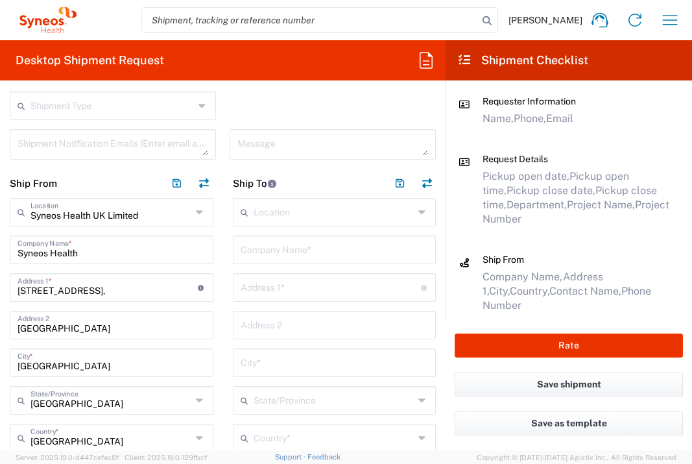
type input "7041203"
click at [281, 251] on input "text" at bounding box center [335, 248] width 188 height 23
